Goal: Transaction & Acquisition: Purchase product/service

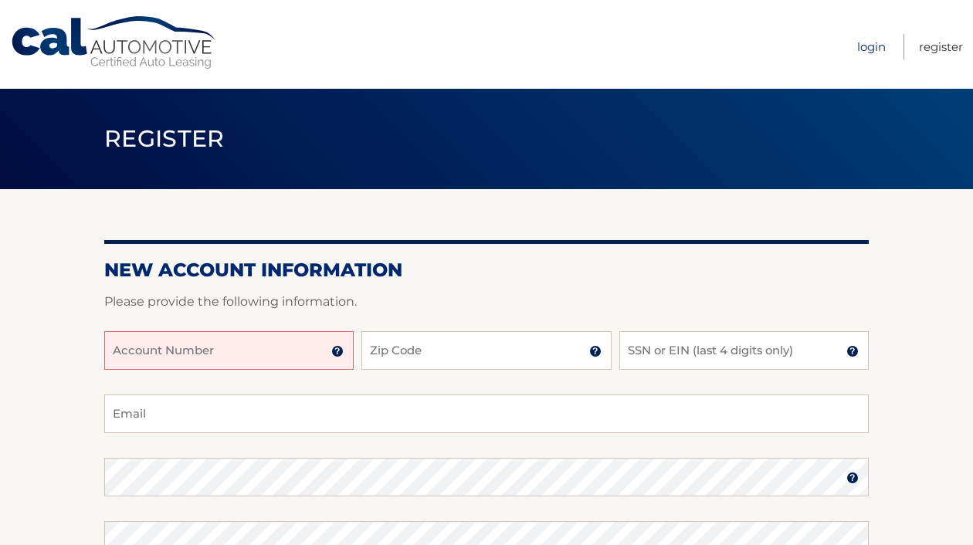
click at [873, 51] on link "Login" at bounding box center [871, 46] width 29 height 25
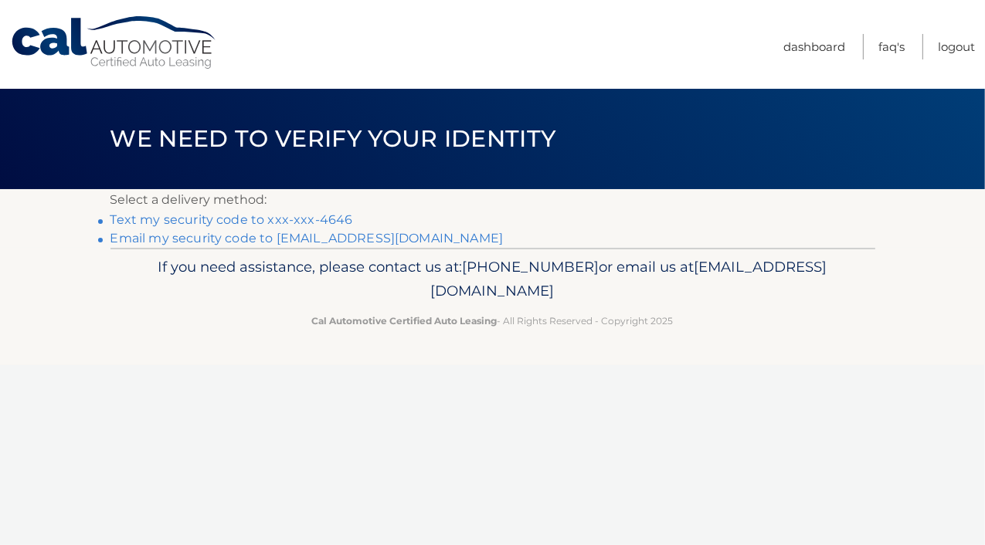
click at [222, 239] on link "Email my security code to i***@nwtfi.com" at bounding box center [306, 238] width 393 height 15
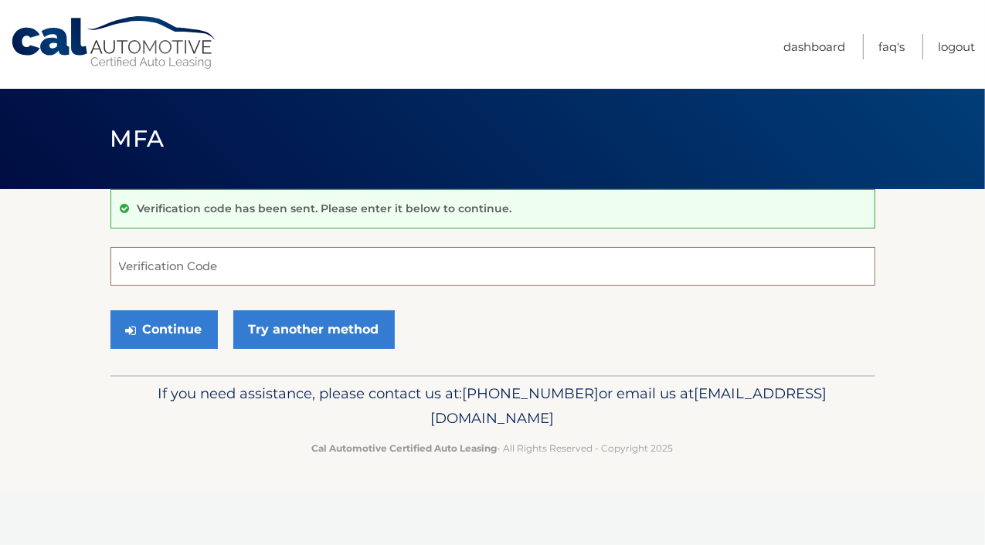
click at [221, 270] on input "Verification Code" at bounding box center [492, 266] width 765 height 39
paste input "754508"
click at [165, 330] on button "Continue" at bounding box center [163, 329] width 107 height 39
click at [123, 270] on input "754508" at bounding box center [492, 266] width 765 height 39
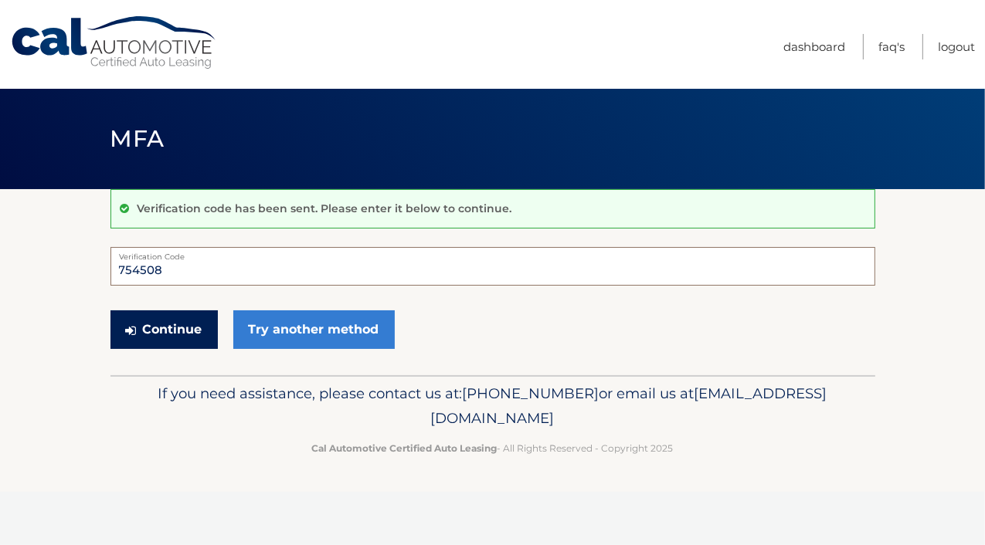
type input "754508"
click at [175, 327] on button "Continue" at bounding box center [163, 329] width 107 height 39
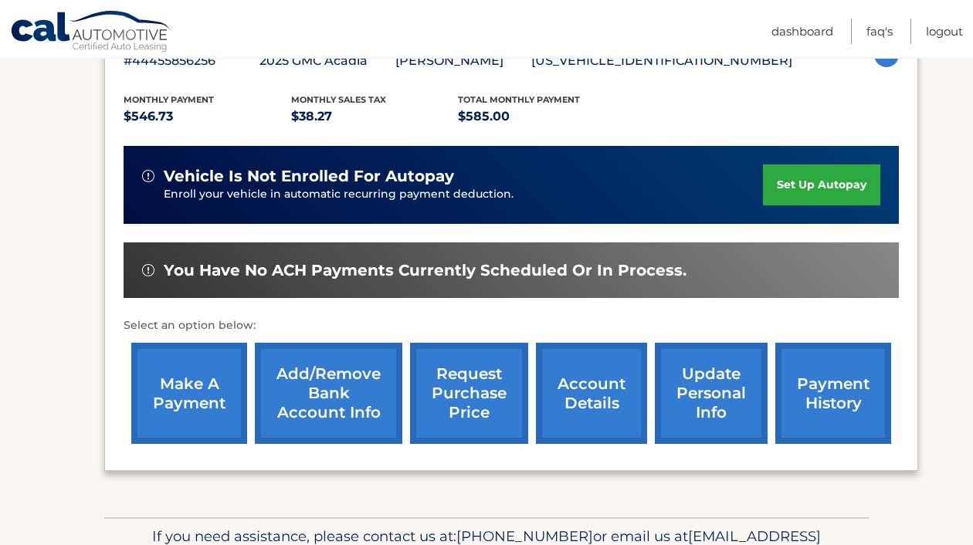
scroll to position [386, 0]
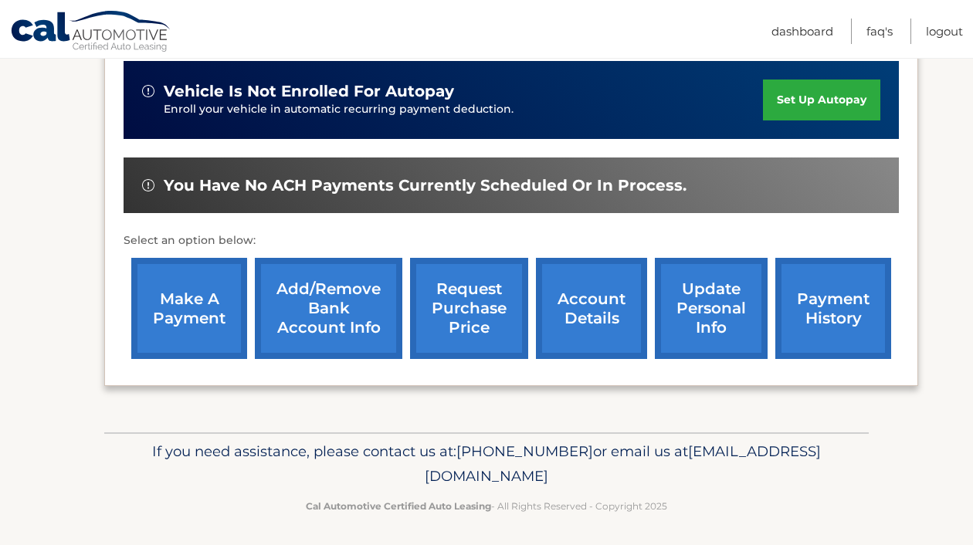
click at [204, 314] on link "make a payment" at bounding box center [189, 308] width 116 height 101
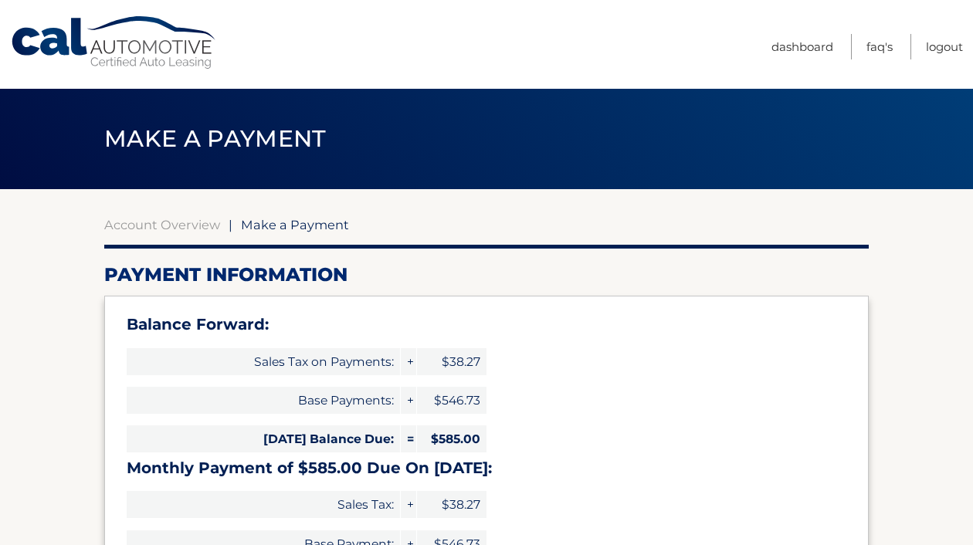
select select "NmYyODM4MjItNDk1Yy00MzlhLWFkOGItMGVhYWNlYjkyNmUy"
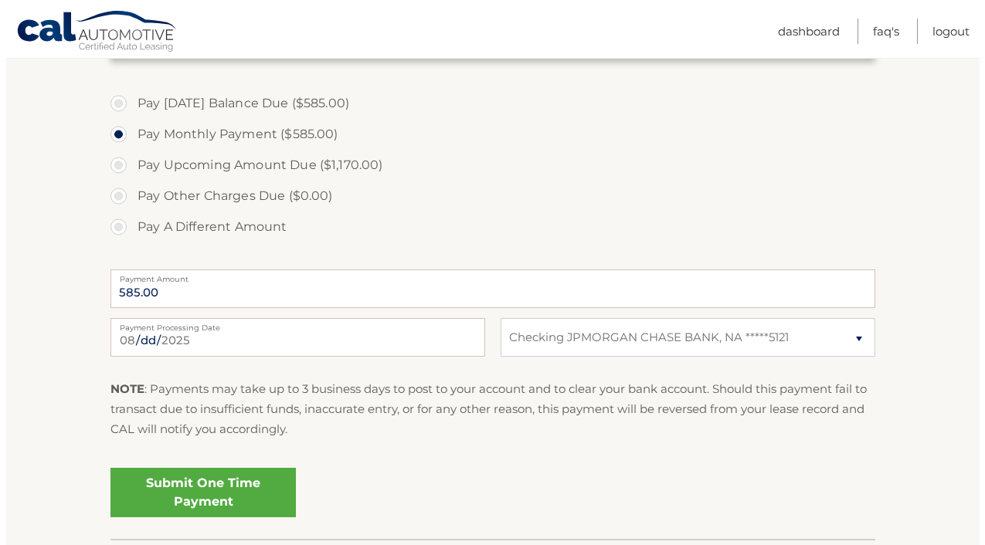
scroll to position [661, 0]
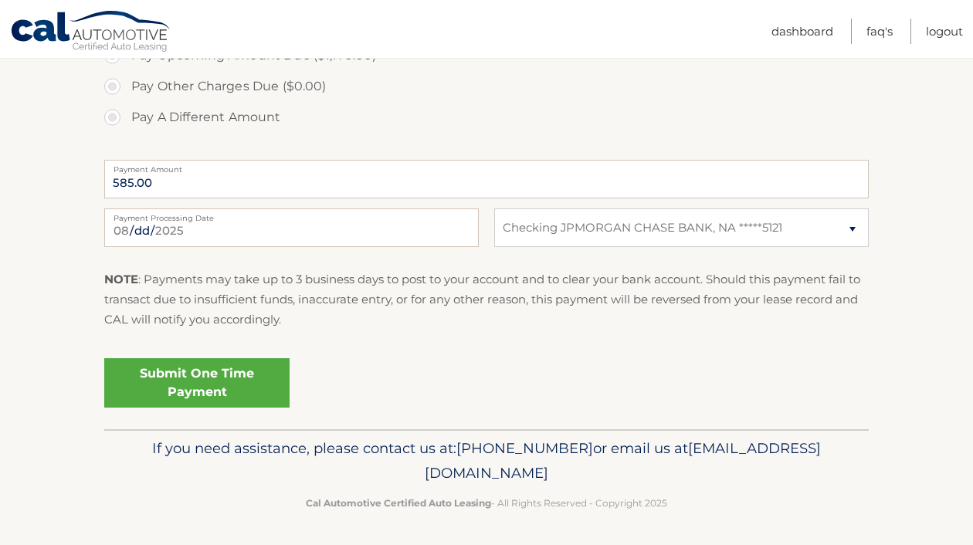
click at [203, 382] on link "Submit One Time Payment" at bounding box center [196, 382] width 185 height 49
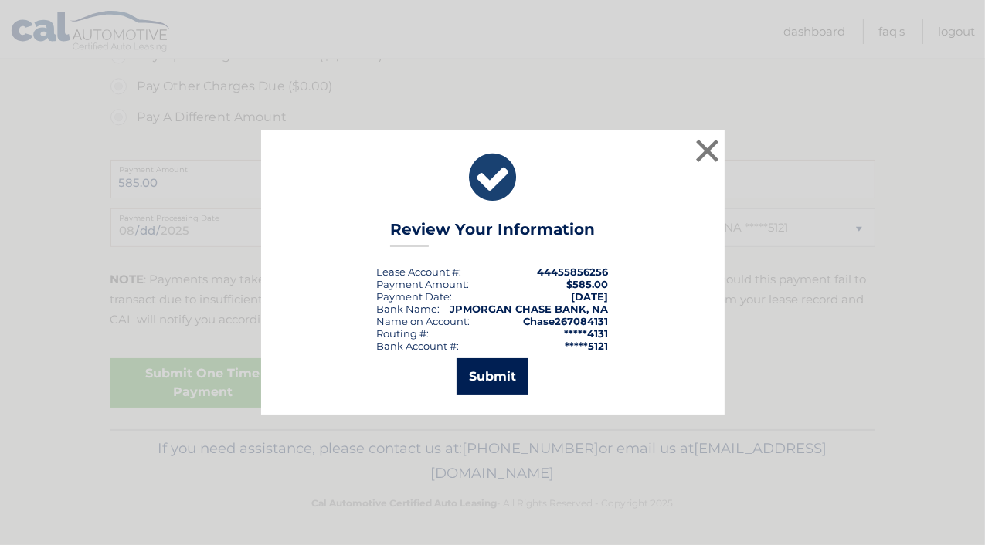
click at [508, 378] on button "Submit" at bounding box center [492, 376] width 72 height 37
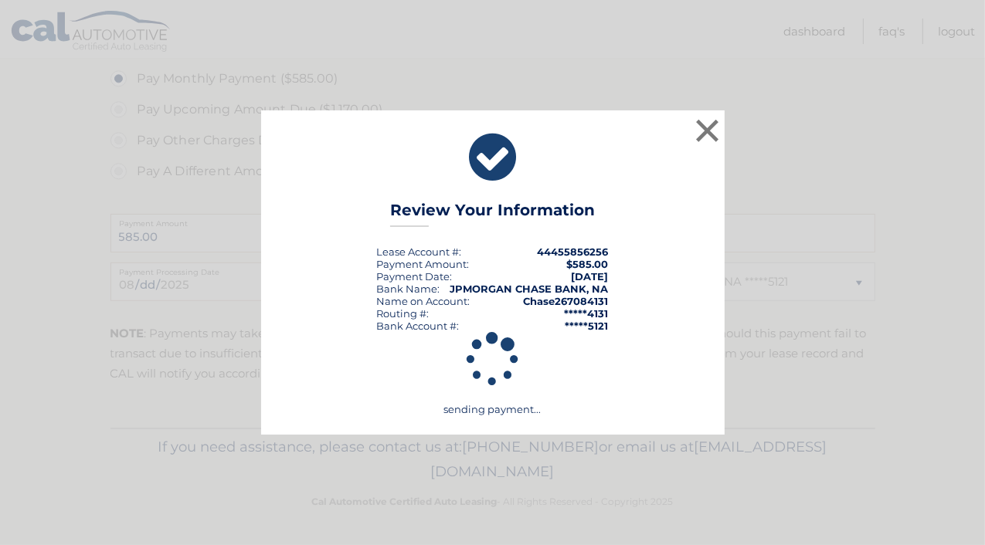
scroll to position [606, 0]
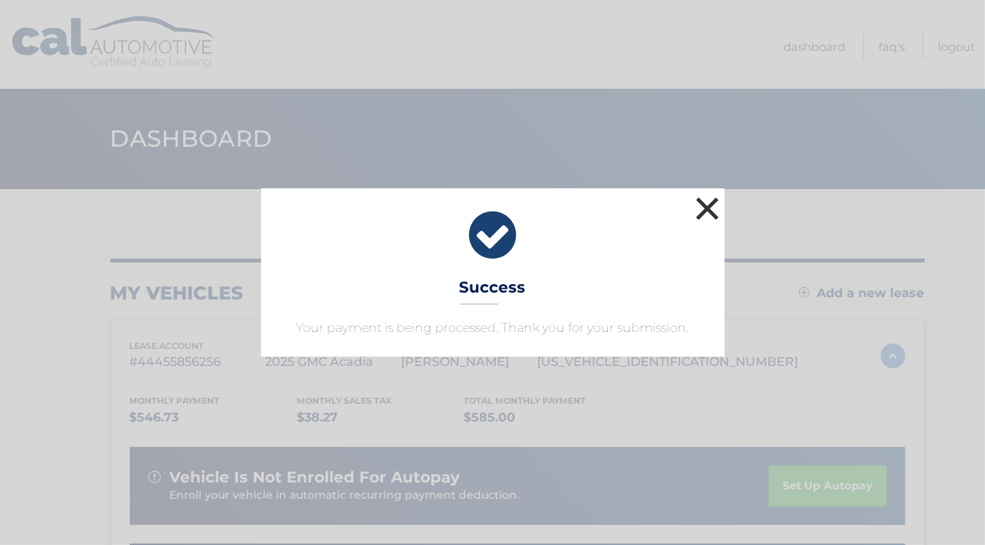
click at [707, 205] on button "×" at bounding box center [707, 208] width 31 height 31
